Goal: Transaction & Acquisition: Purchase product/service

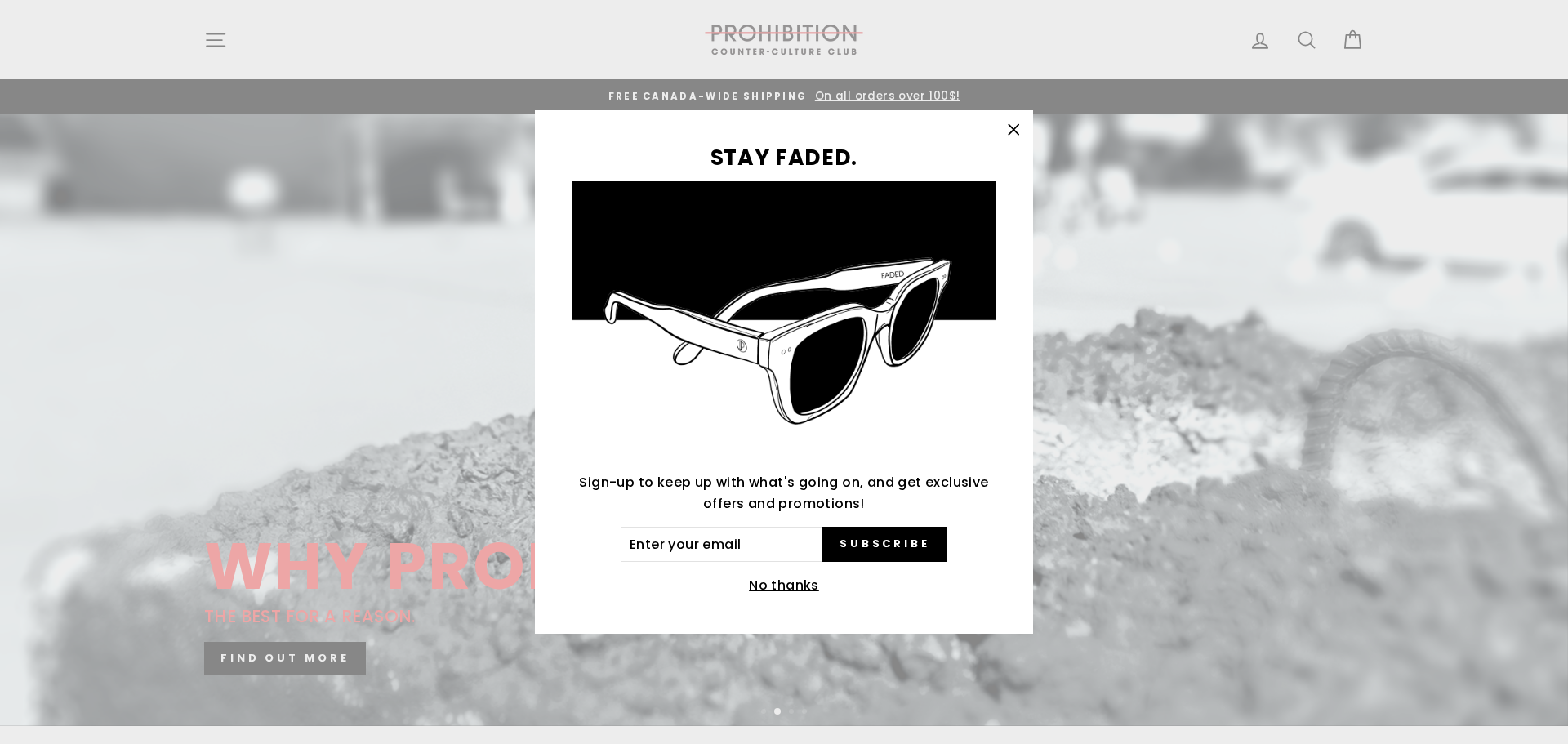
click at [1017, 133] on icon "button" at bounding box center [1014, 130] width 10 height 10
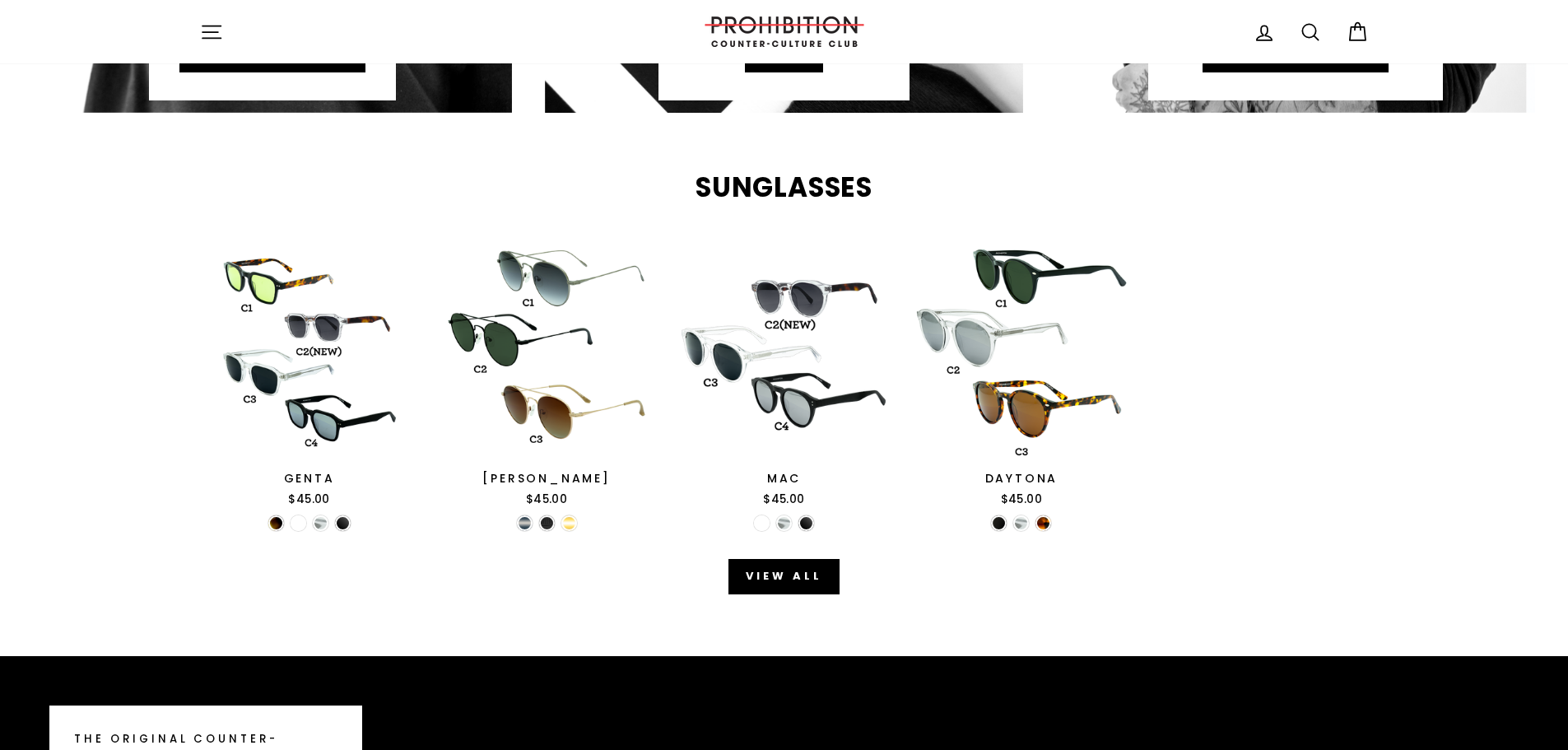
scroll to position [1482, 0]
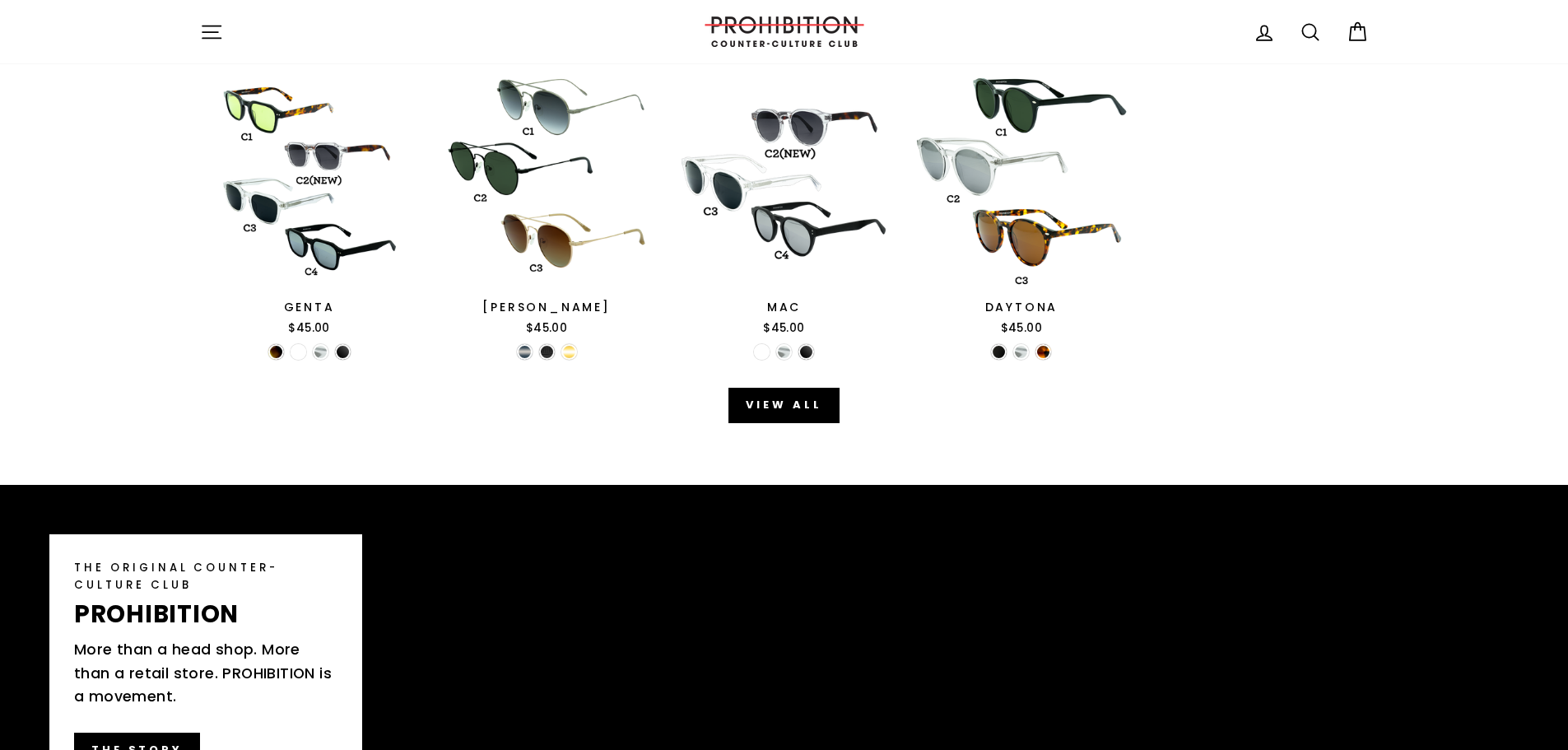
scroll to position [1619, 0]
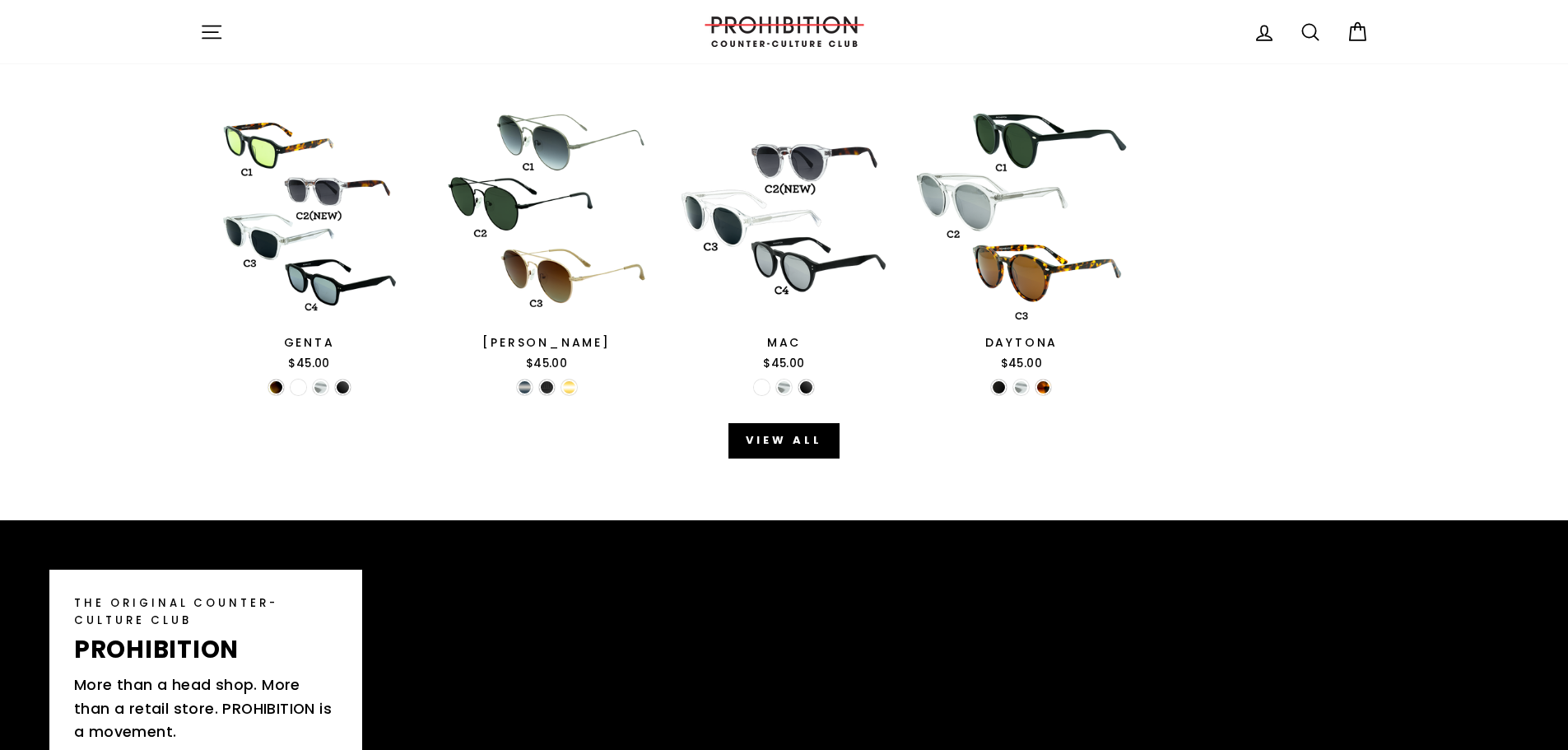
click at [1307, 30] on icon at bounding box center [1310, 33] width 23 height 23
type input "safety glass"
click at [200, 13] on button "Search" at bounding box center [218, 32] width 35 height 39
